Goal: Register for event/course

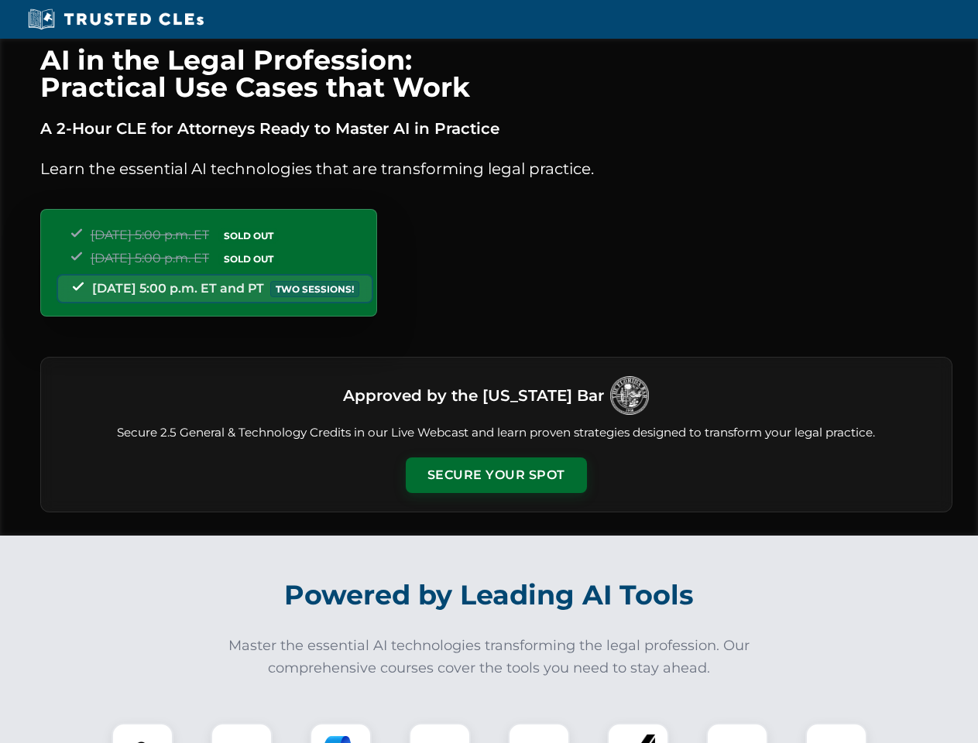
click at [496, 475] on button "Secure Your Spot" at bounding box center [496, 476] width 181 height 36
click at [142, 733] on img at bounding box center [142, 754] width 45 height 45
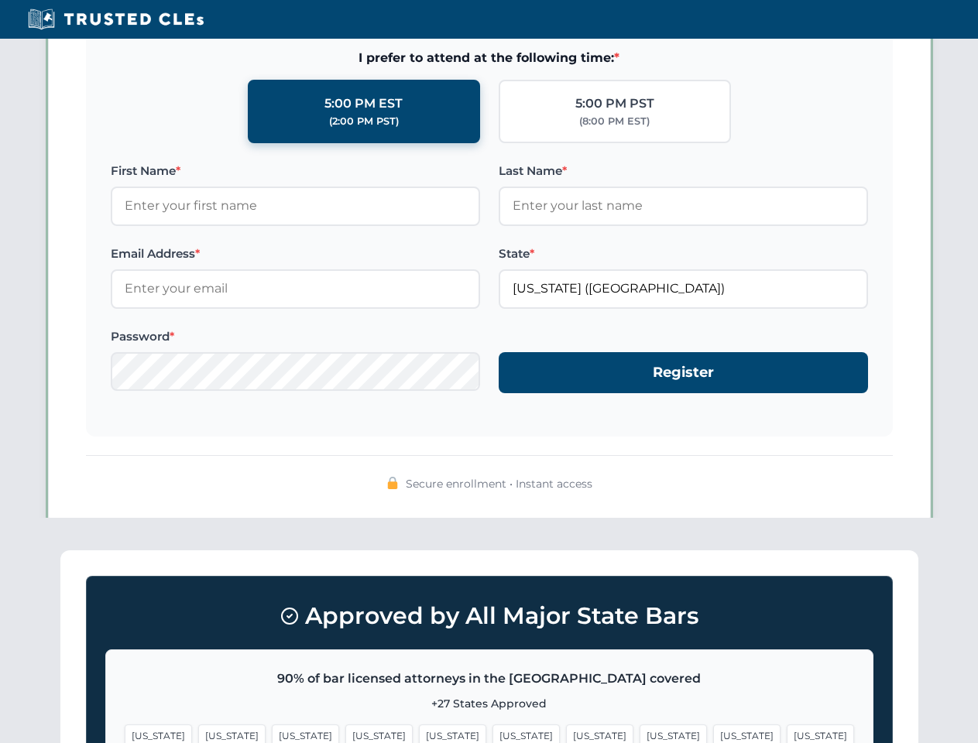
click at [566, 733] on span "[US_STATE]" at bounding box center [599, 736] width 67 height 22
click at [713, 733] on span "[US_STATE]" at bounding box center [746, 736] width 67 height 22
